Goal: Entertainment & Leisure: Consume media (video, audio)

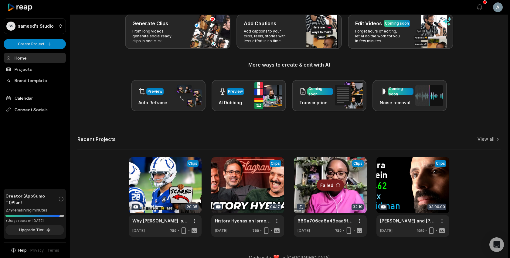
scroll to position [45, 0]
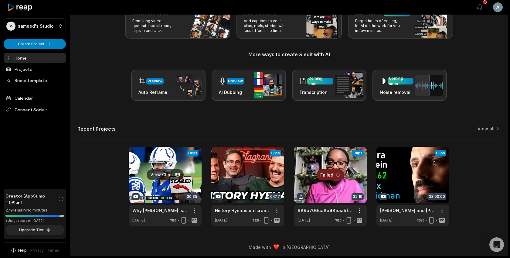
click at [146, 167] on link at bounding box center [165, 187] width 73 height 80
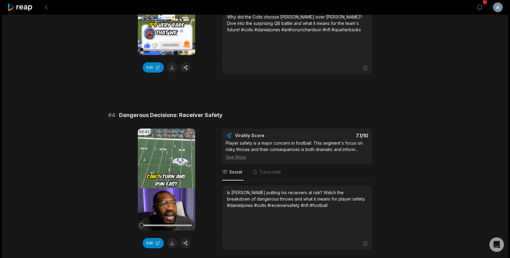
scroll to position [499, 0]
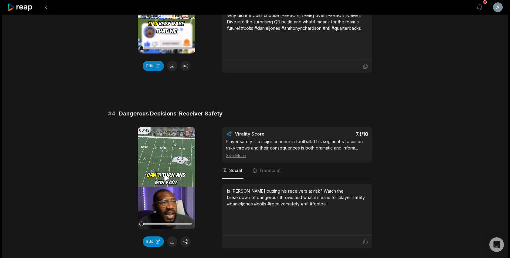
click at [176, 179] on video "Your browser does not support mp4 format." at bounding box center [166, 178] width 57 height 102
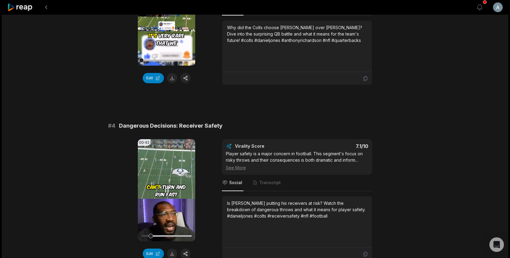
click at [182, 205] on video "Your browser does not support mp4 format." at bounding box center [166, 190] width 57 height 102
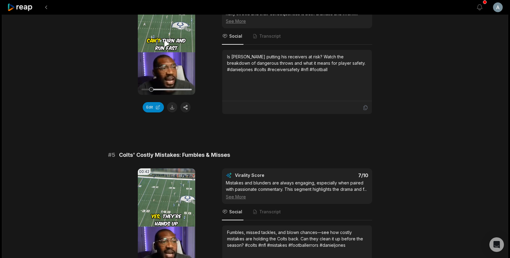
scroll to position [635, 0]
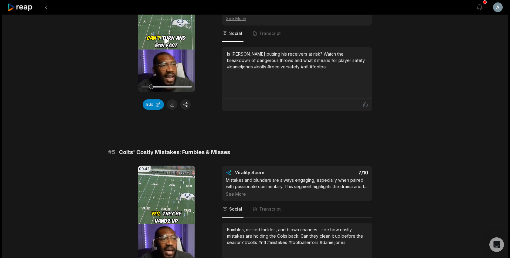
click at [182, 205] on video "Your browser does not support mp4 format." at bounding box center [166, 216] width 57 height 102
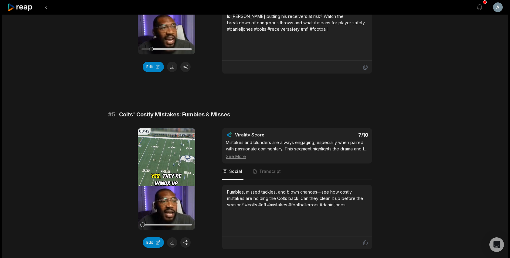
scroll to position [673, 0]
click at [176, 194] on video "Your browser does not support mp4 format." at bounding box center [166, 179] width 57 height 102
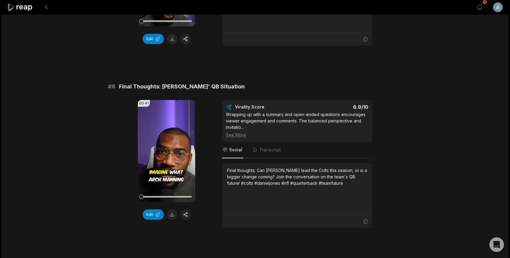
scroll to position [1330, 0]
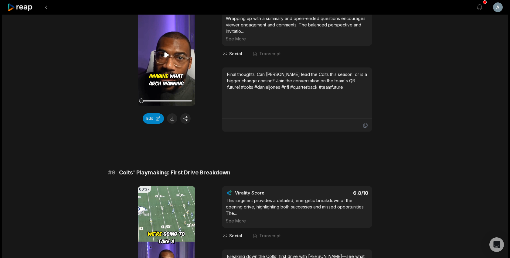
click at [169, 69] on video "Your browser does not support mp4 format." at bounding box center [166, 55] width 57 height 102
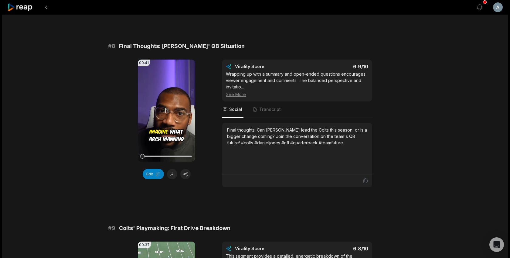
click at [150, 156] on div at bounding box center [166, 156] width 50 height 2
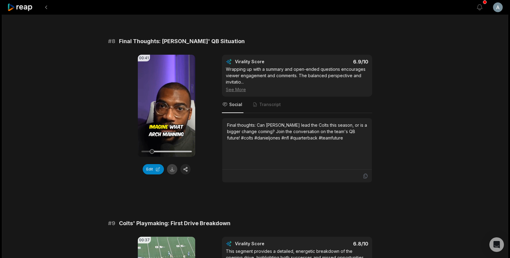
scroll to position [1265, 0]
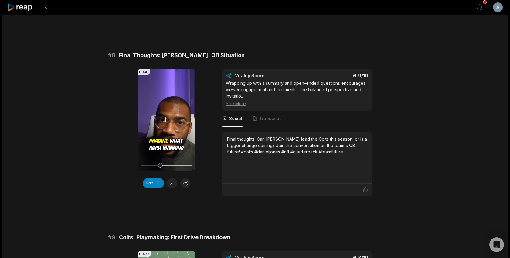
click at [166, 113] on video "Your browser does not support mp4 format." at bounding box center [166, 120] width 57 height 102
